Goal: Transaction & Acquisition: Purchase product/service

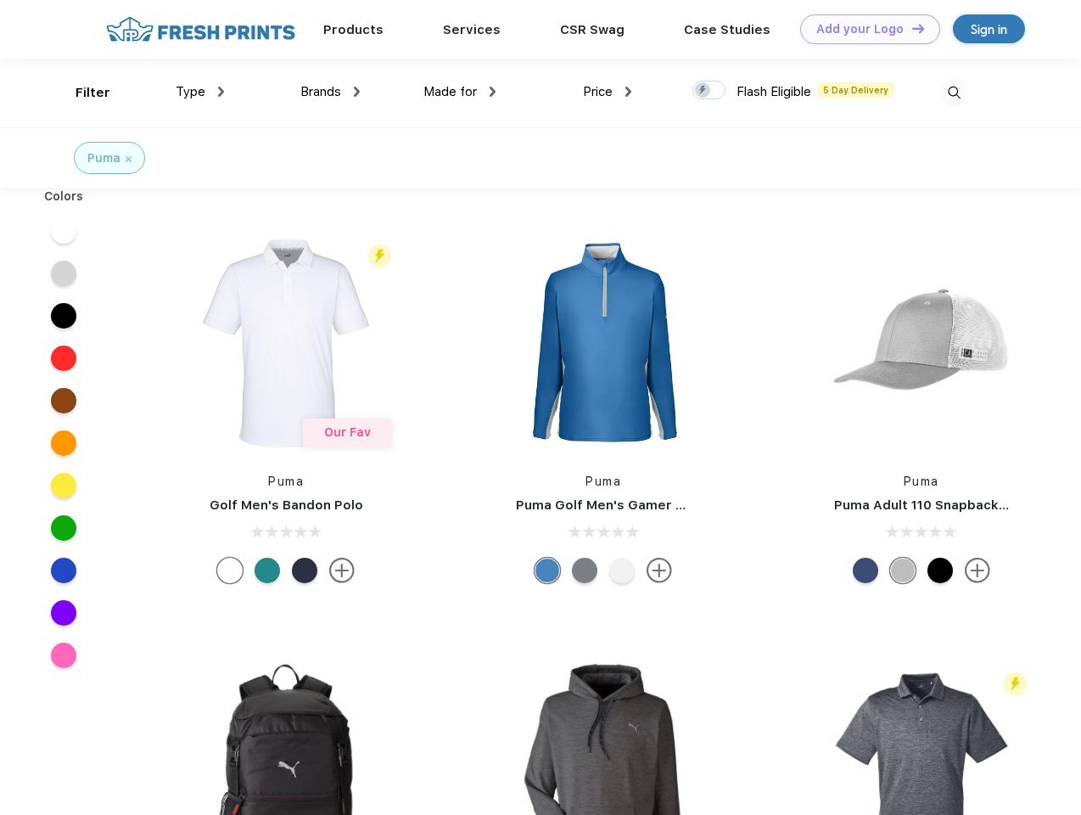
click at [864, 29] on link "Add your Logo Design Tool" at bounding box center [870, 29] width 140 height 30
click at [0, 0] on div "Design Tool" at bounding box center [0, 0] width 0 height 0
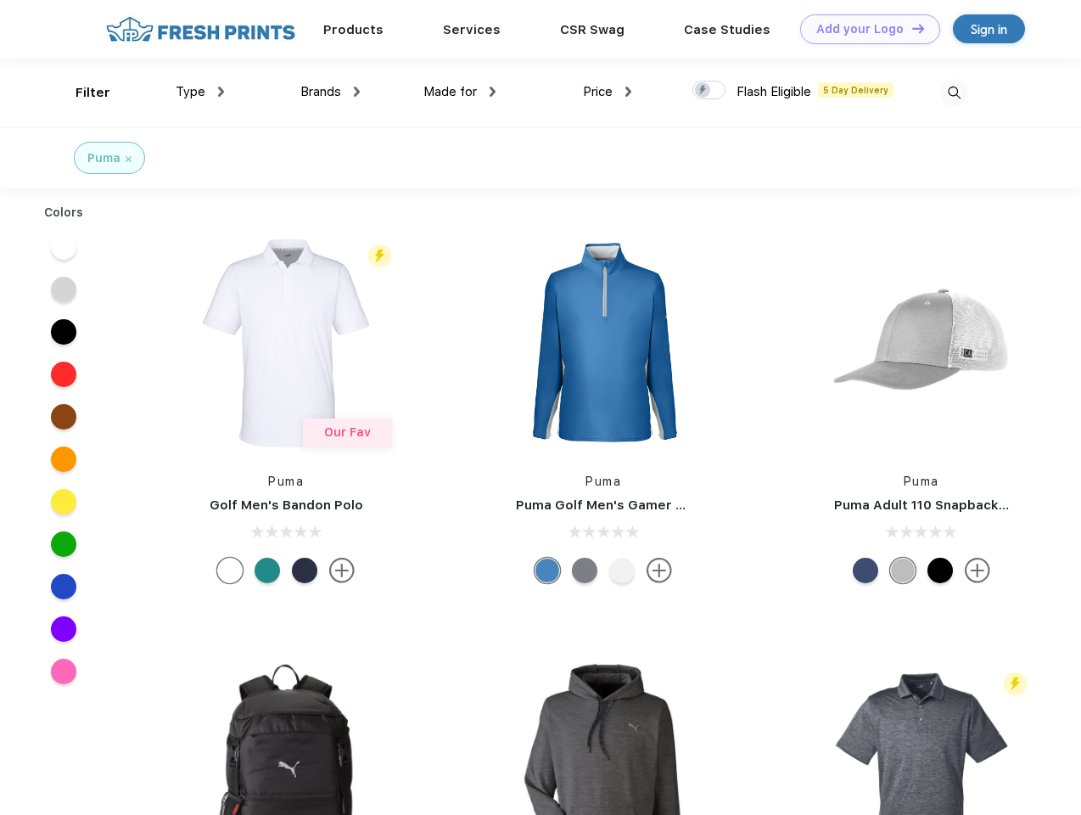
click at [910, 28] on link "Add your Logo Design Tool" at bounding box center [870, 29] width 140 height 30
click at [81, 92] on div "Filter" at bounding box center [93, 93] width 35 height 20
click at [200, 92] on span "Type" at bounding box center [191, 91] width 30 height 15
click at [330, 92] on span "Brands" at bounding box center [320, 91] width 41 height 15
click at [460, 92] on span "Made for" at bounding box center [449, 91] width 53 height 15
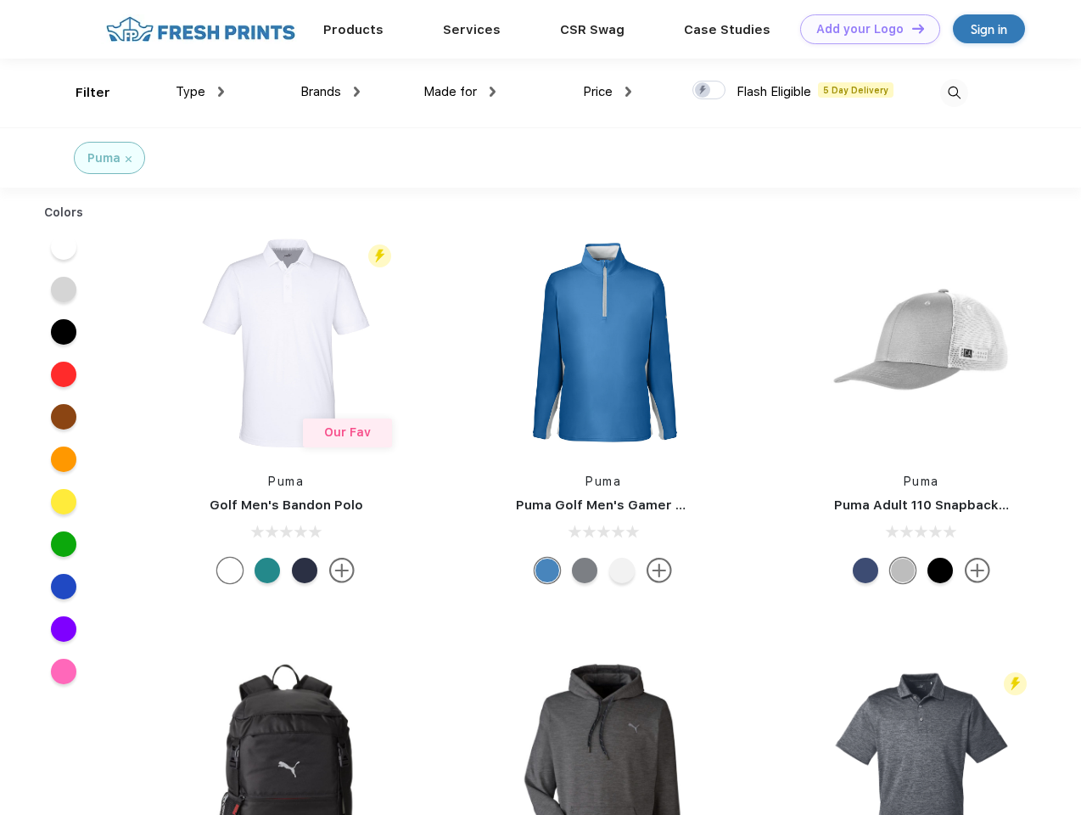
click at [608, 92] on span "Price" at bounding box center [598, 91] width 30 height 15
click at [709, 91] on div at bounding box center [708, 90] width 33 height 19
click at [703, 91] on input "checkbox" at bounding box center [697, 85] width 11 height 11
click at [954, 92] on img at bounding box center [954, 93] width 28 height 28
